Goal: Task Accomplishment & Management: Manage account settings

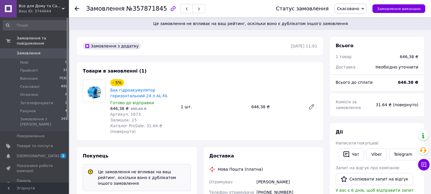
click at [35, 51] on span "Замовлення" at bounding box center [29, 53] width 24 height 5
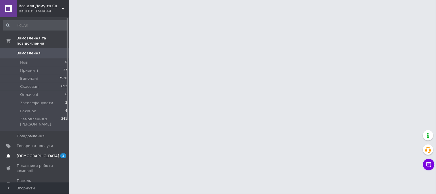
click at [32, 153] on span "[DEMOGRAPHIC_DATA]" at bounding box center [38, 155] width 43 height 5
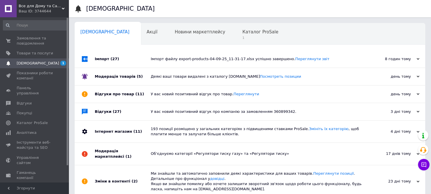
drag, startPoint x: 153, startPoint y: 56, endPoint x: 139, endPoint y: 57, distance: 14.4
click at [152, 56] on div "Імпорт файлу export-products-04-09-25_11-31-17.xlsx успішно завершено. Переглян…" at bounding box center [256, 58] width 211 height 5
drag, startPoint x: 237, startPoint y: 45, endPoint x: 237, endPoint y: 41, distance: 3.7
click at [237, 44] on div "Сповіщення 0 Акції 0 Новини маркетплейсу 0 Каталог ProSale 1 Навчання та заходи…" at bounding box center [250, 124] width 351 height 203
click at [243, 39] on span "1" at bounding box center [261, 38] width 36 height 4
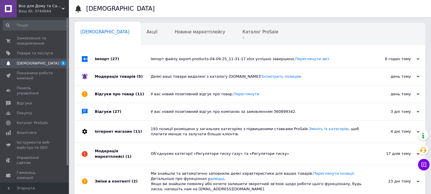
click at [138, 45] on div "Навчання та заходи 0" at bounding box center [106, 56] width 63 height 22
click at [243, 33] on span "Каталог ProSale" at bounding box center [261, 31] width 36 height 5
click at [36, 54] on span "Товари та послуги" at bounding box center [35, 53] width 36 height 5
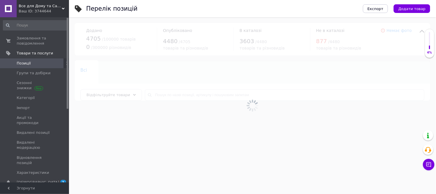
click at [173, 98] on div at bounding box center [252, 105] width 367 height 176
click at [177, 95] on div at bounding box center [252, 105] width 367 height 176
click at [176, 95] on div at bounding box center [252, 105] width 367 height 176
click at [174, 94] on div at bounding box center [252, 105] width 367 height 176
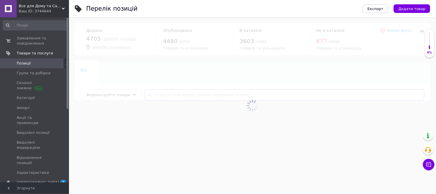
click at [173, 94] on input "text" at bounding box center [285, 94] width 280 height 11
click at [167, 94] on input "text" at bounding box center [285, 94] width 280 height 11
click at [159, 96] on input "text" at bounding box center [285, 94] width 280 height 11
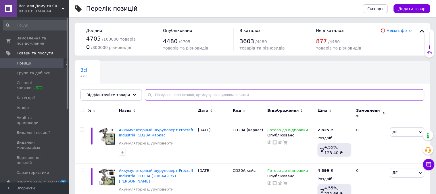
click at [159, 95] on input "text" at bounding box center [285, 94] width 280 height 11
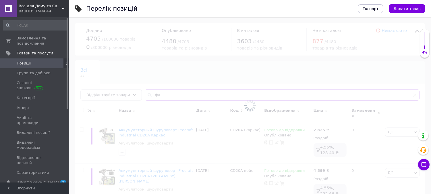
type input "ф"
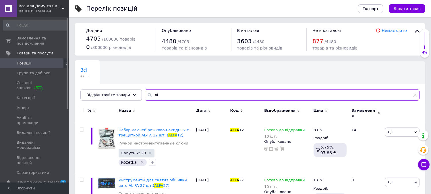
type input "a"
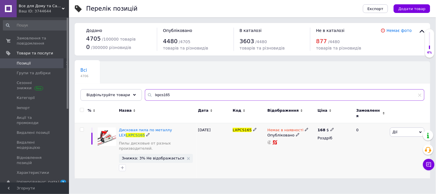
type input "lxpcs165"
click at [305, 128] on icon at bounding box center [306, 129] width 3 height 3
drag, startPoint x: 317, startPoint y: 149, endPoint x: 328, endPoint y: 149, distance: 10.9
click at [318, 149] on li "Готово до відправки" at bounding box center [337, 150] width 55 height 8
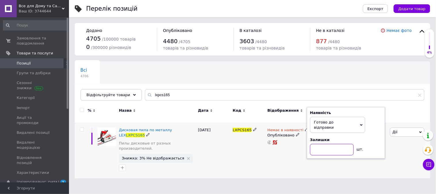
click at [320, 145] on input at bounding box center [332, 149] width 44 height 11
type input "10"
click at [293, 161] on div "Немає в наявності Наявність [PERSON_NAME] до відправки В наявності Немає в наяв…" at bounding box center [291, 150] width 50 height 55
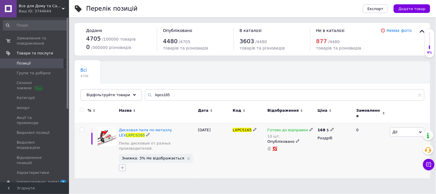
click at [124, 165] on icon "button" at bounding box center [122, 167] width 5 height 5
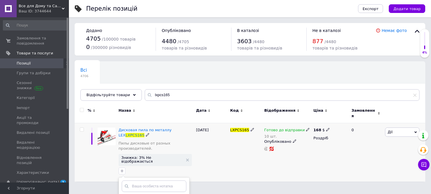
scroll to position [71, 0]
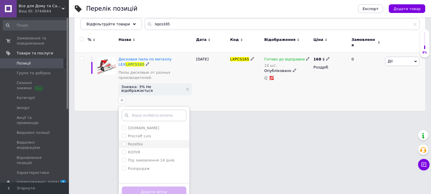
click at [124, 142] on input "Rozetka" at bounding box center [124, 144] width 4 height 4
checkbox input "true"
click at [123, 126] on input "[DOMAIN_NAME]" at bounding box center [124, 128] width 4 height 4
checkbox input "true"
click at [165, 190] on button "Додати мітку" at bounding box center [154, 191] width 65 height 11
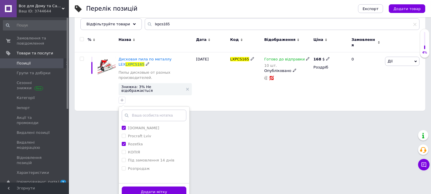
scroll to position [0, 0]
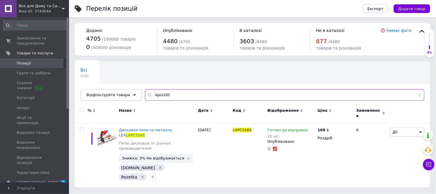
drag, startPoint x: 178, startPoint y: 95, endPoint x: 128, endPoint y: 99, distance: 50.7
click at [128, 98] on div "Відфільтруйте товари lxpcs165" at bounding box center [252, 94] width 344 height 11
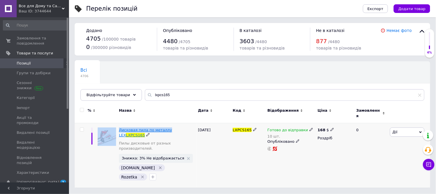
copy div "Дисковая пила по металлу"
drag, startPoint x: 117, startPoint y: 125, endPoint x: 166, endPoint y: 126, distance: 49.4
click at [166, 126] on div "Дисковая пила по металлу LEX LXPCS165 Пилы дисковые от разных производителей. З…" at bounding box center [252, 155] width 355 height 64
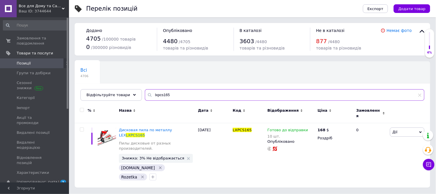
click at [170, 98] on input "lxpcs165" at bounding box center [285, 94] width 280 height 11
paste input "Дисковая пила по металлу"
type input "Дисковая пила по металлу"
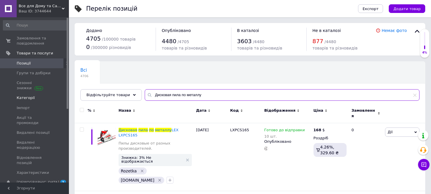
drag, startPoint x: 223, startPoint y: 97, endPoint x: 52, endPoint y: 93, distance: 171.0
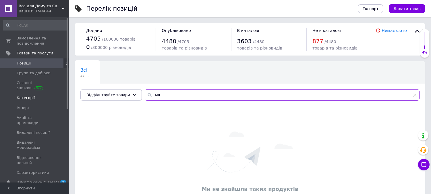
type input "ь"
drag, startPoint x: 180, startPoint y: 93, endPoint x: 21, endPoint y: 84, distance: 159.2
click at [25, 84] on div "Все для Дому та Саду Bizon24🛠 Ваш ID: 3744644 Сайт Все для Дому та Саду Bizon24…" at bounding box center [215, 116] width 431 height 232
click at [157, 96] on input "milv" at bounding box center [282, 94] width 275 height 11
click at [154, 95] on input "milv" at bounding box center [282, 94] width 275 height 11
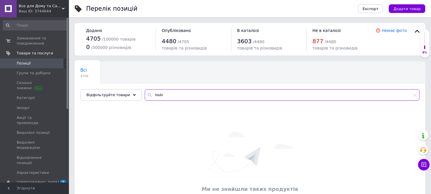
click at [181, 95] on input "mulv" at bounding box center [282, 94] width 275 height 11
click at [180, 93] on input "mulv" at bounding box center [282, 94] width 275 height 11
click at [179, 93] on input "mulv" at bounding box center [282, 94] width 275 height 11
click at [177, 95] on input "mulv" at bounding box center [282, 94] width 275 height 11
click at [176, 99] on input "mulv" at bounding box center [282, 94] width 275 height 11
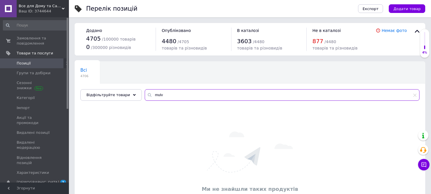
click at [178, 98] on input "mulv" at bounding box center [282, 94] width 275 height 11
type input "mulv"
drag, startPoint x: 167, startPoint y: 95, endPoint x: 146, endPoint y: 93, distance: 21.1
click at [149, 93] on input "mulv" at bounding box center [282, 94] width 275 height 11
paste input "Milwaukee Інструмент офіційний сайт в [GEOGRAPHIC_DATA]"
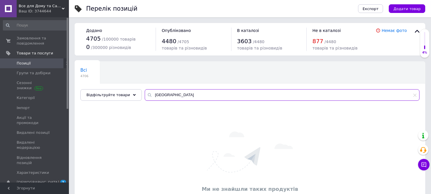
drag, startPoint x: 168, startPoint y: 95, endPoint x: 320, endPoint y: 95, distance: 152.9
click at [320, 95] on input "[GEOGRAPHIC_DATA]" at bounding box center [282, 94] width 275 height 11
click at [213, 93] on input "[GEOGRAPHIC_DATA]" at bounding box center [282, 94] width 275 height 11
click at [202, 93] on input "[GEOGRAPHIC_DATA]" at bounding box center [282, 94] width 275 height 11
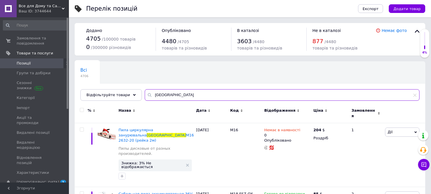
click at [194, 96] on input "[GEOGRAPHIC_DATA]" at bounding box center [282, 94] width 275 height 11
type input "[GEOGRAPHIC_DATA]"
click at [300, 123] on div "Немає в наявності 0 Опубліковано" at bounding box center [287, 155] width 49 height 64
click at [302, 128] on icon at bounding box center [303, 129] width 3 height 3
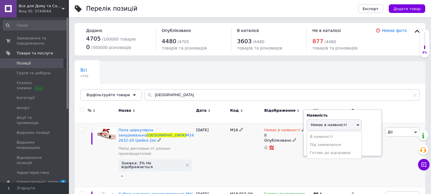
click at [323, 149] on li "Готово до відправки" at bounding box center [334, 153] width 55 height 8
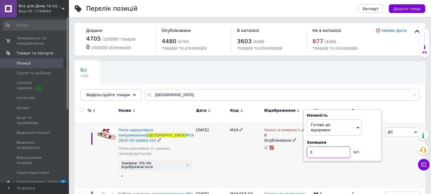
click at [324, 146] on input "0" at bounding box center [329, 151] width 44 height 11
type input "1"
type input "10"
click at [236, 165] on div "M16" at bounding box center [246, 155] width 34 height 64
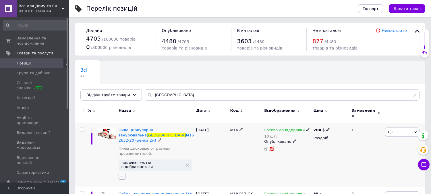
click at [122, 174] on icon "button" at bounding box center [121, 175] width 3 height 3
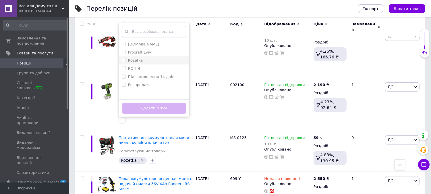
scroll to position [128, 0]
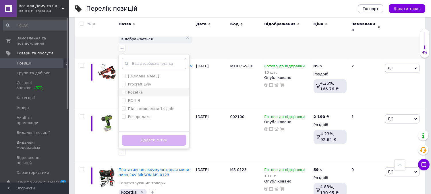
click at [124, 90] on input "Rozetka" at bounding box center [124, 92] width 4 height 4
checkbox input "true"
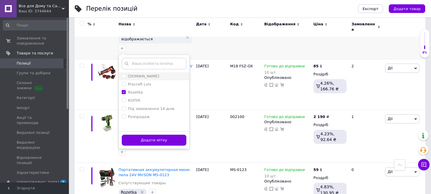
click at [124, 74] on input "[DOMAIN_NAME]" at bounding box center [124, 76] width 4 height 4
checkbox input "true"
click at [155, 134] on button "Додати мітку" at bounding box center [154, 139] width 65 height 11
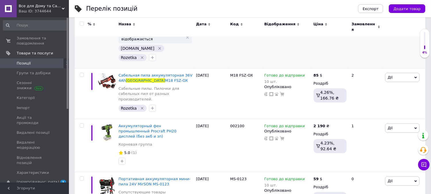
scroll to position [0, 0]
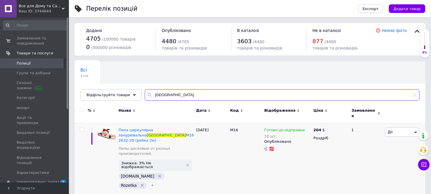
drag, startPoint x: 140, startPoint y: 92, endPoint x: 109, endPoint y: 84, distance: 31.9
click at [113, 86] on div "Всі 4706 Ok Відфільтровано... Зберегти Нічого не знайдено Можливо, помилка у сл…" at bounding box center [250, 80] width 351 height 39
type input "д"
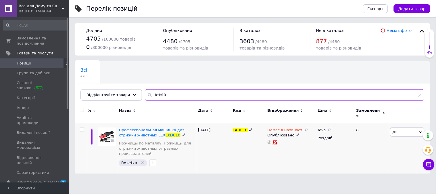
type input "lxdc10"
click at [305, 128] on icon at bounding box center [306, 129] width 3 height 3
click at [334, 146] on li "Готово до відправки" at bounding box center [337, 150] width 55 height 8
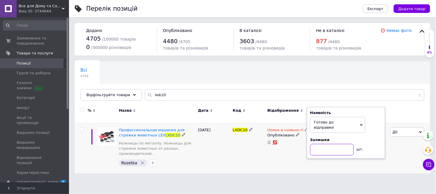
click at [324, 144] on input at bounding box center [332, 149] width 44 height 11
type input "10"
click at [270, 167] on div "Немає в наявності Наявність [PERSON_NAME] до відправки В наявності Немає в наяв…" at bounding box center [291, 148] width 50 height 50
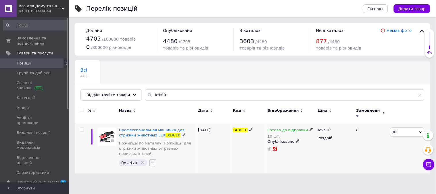
click at [151, 161] on icon "button" at bounding box center [152, 162] width 3 height 3
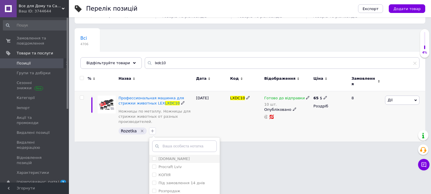
scroll to position [64, 0]
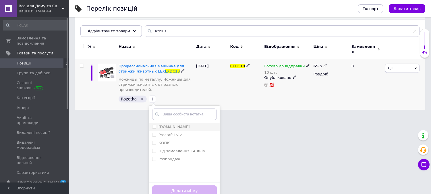
click at [153, 124] on input "[DOMAIN_NAME]" at bounding box center [154, 126] width 4 height 4
checkbox input "true"
click at [189, 186] on button "Додати мітку" at bounding box center [184, 190] width 65 height 11
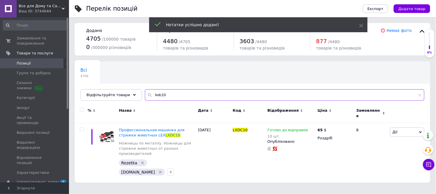
drag, startPoint x: 166, startPoint y: 95, endPoint x: 76, endPoint y: 82, distance: 91.2
click at [76, 82] on div "Всі 4706 Ok Відфільтровано... Зберегти Нічого не знайдено Можливо, помилка у сл…" at bounding box center [252, 80] width 355 height 39
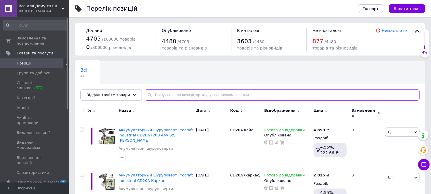
click at [166, 95] on input "text" at bounding box center [282, 94] width 275 height 11
paste input "10832"
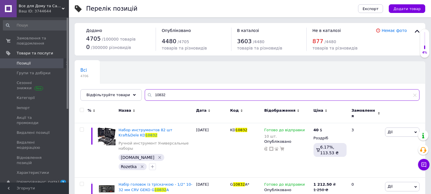
scroll to position [27, 0]
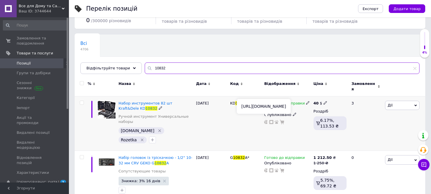
type input "10832"
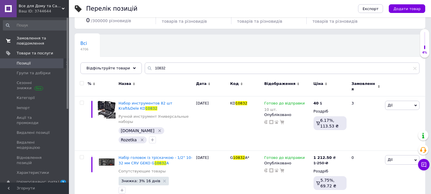
click at [37, 41] on span "Замовлення та повідомлення" at bounding box center [35, 41] width 36 height 10
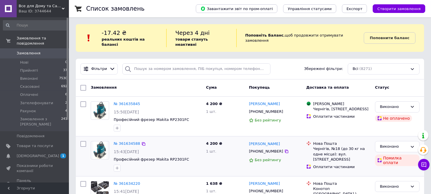
scroll to position [64, 0]
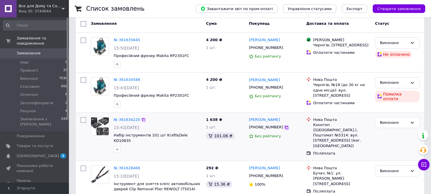
click at [285, 126] on icon at bounding box center [286, 127] width 3 height 3
drag, startPoint x: 224, startPoint y: 115, endPoint x: 205, endPoint y: 113, distance: 19.4
click at [205, 115] on div "1 638 ₴ 1 шт. 101.06 ₴" at bounding box center [225, 136] width 43 height 43
